Goal: Check status

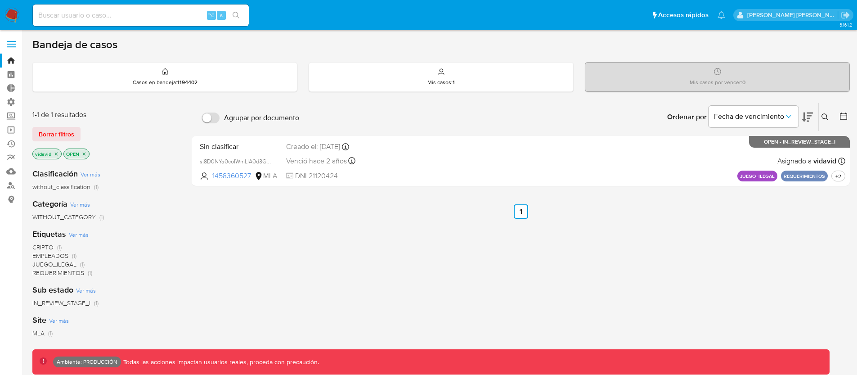
click at [129, 9] on input at bounding box center [141, 15] width 216 height 12
paste input "213687820"
type input "213687820"
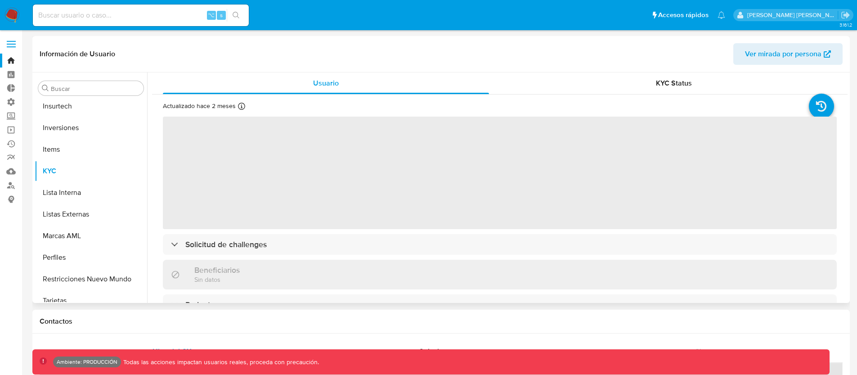
scroll to position [467, 0]
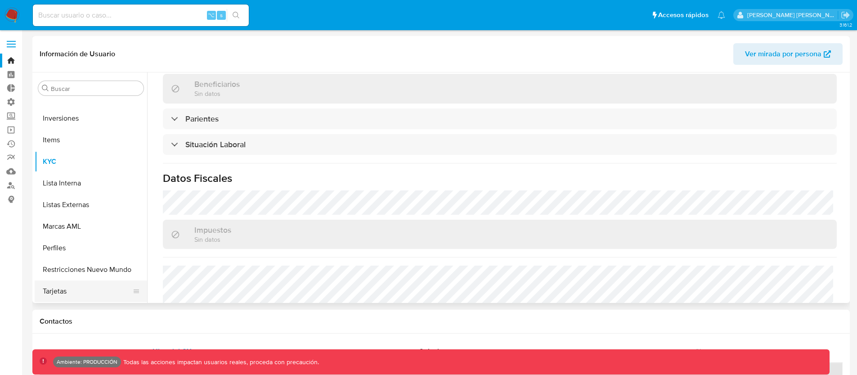
select select "10"
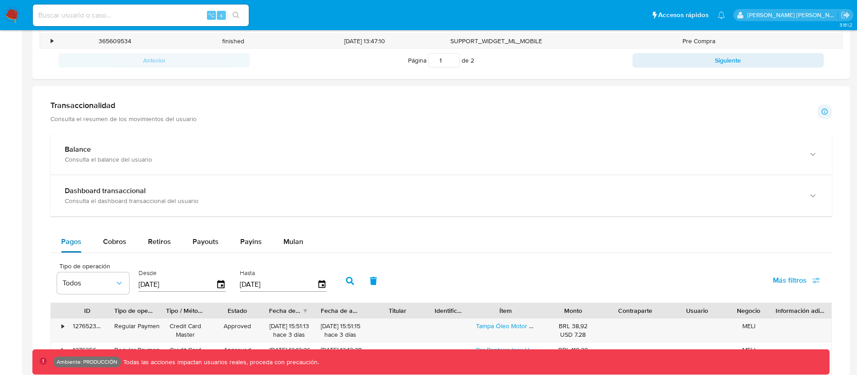
scroll to position [411, 0]
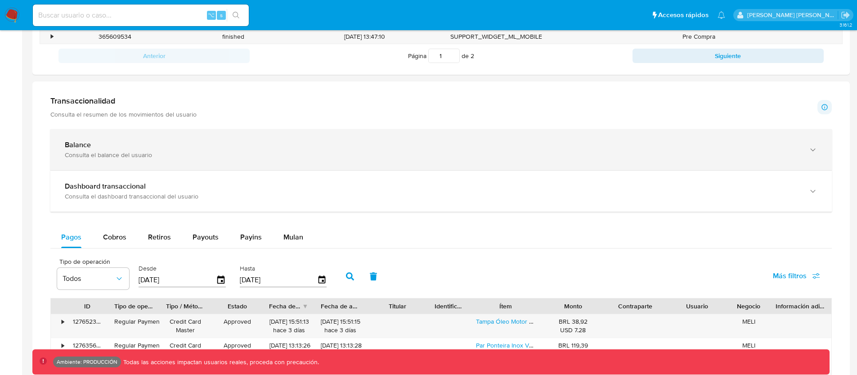
click at [139, 154] on div "Consulta el balance del usuario" at bounding box center [432, 155] width 735 height 8
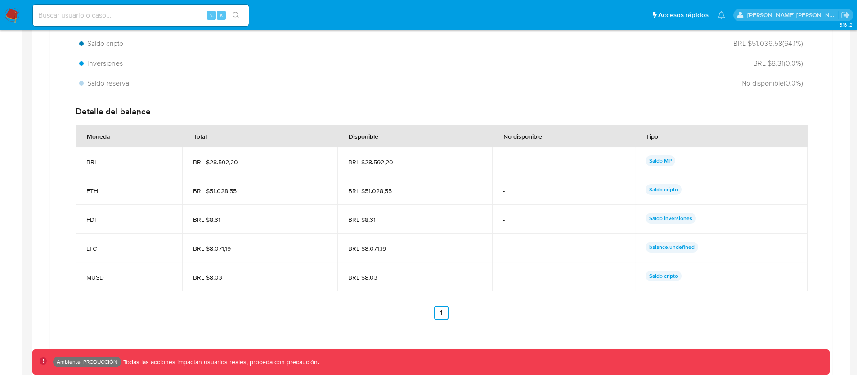
scroll to position [337, 0]
drag, startPoint x: 650, startPoint y: 245, endPoint x: 700, endPoint y: 246, distance: 49.9
click at [700, 246] on div "balance.undefined" at bounding box center [721, 248] width 151 height 13
click at [95, 246] on span "LTC" at bounding box center [128, 248] width 85 height 8
click at [94, 246] on span "LTC" at bounding box center [128, 248] width 85 height 8
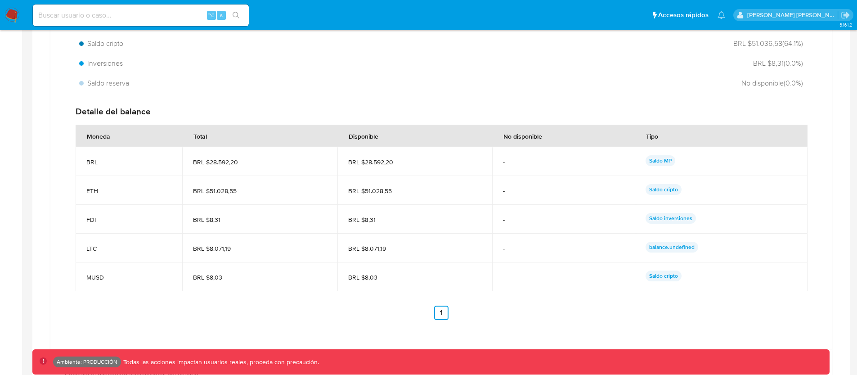
click at [89, 248] on span "LTC" at bounding box center [128, 248] width 85 height 8
